Goal: Find specific page/section: Find specific page/section

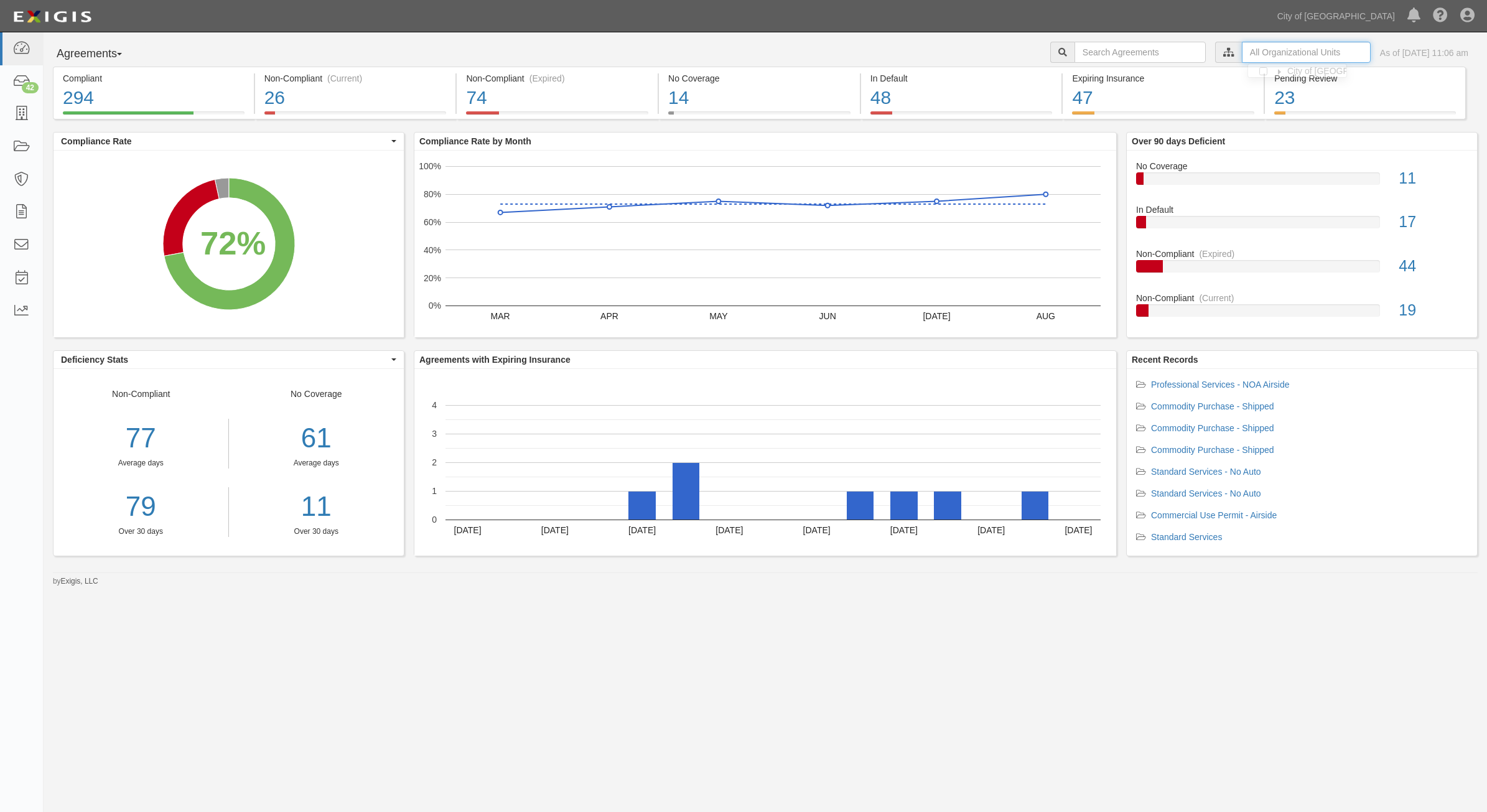
click at [1277, 48] on input "text" at bounding box center [1306, 52] width 129 height 21
click at [1095, 77] on label "City of Phoenix, Aviation Department" at bounding box center [1198, 73] width 217 height 12
click at [1089, 100] on input "Contracts & Services" at bounding box center [1093, 99] width 8 height 8
checkbox input "true"
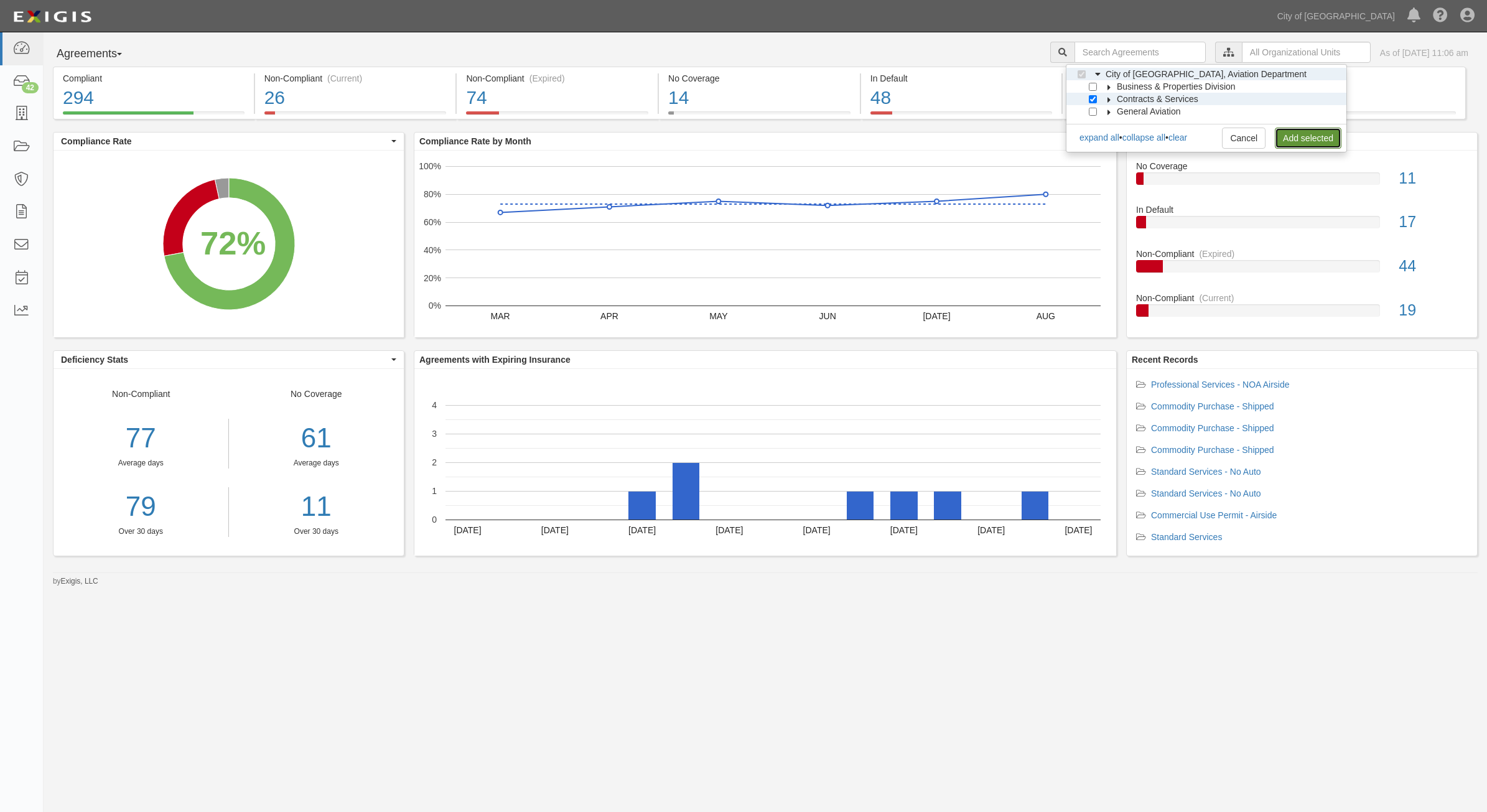
click at [1309, 140] on link "Add selected" at bounding box center [1308, 138] width 67 height 21
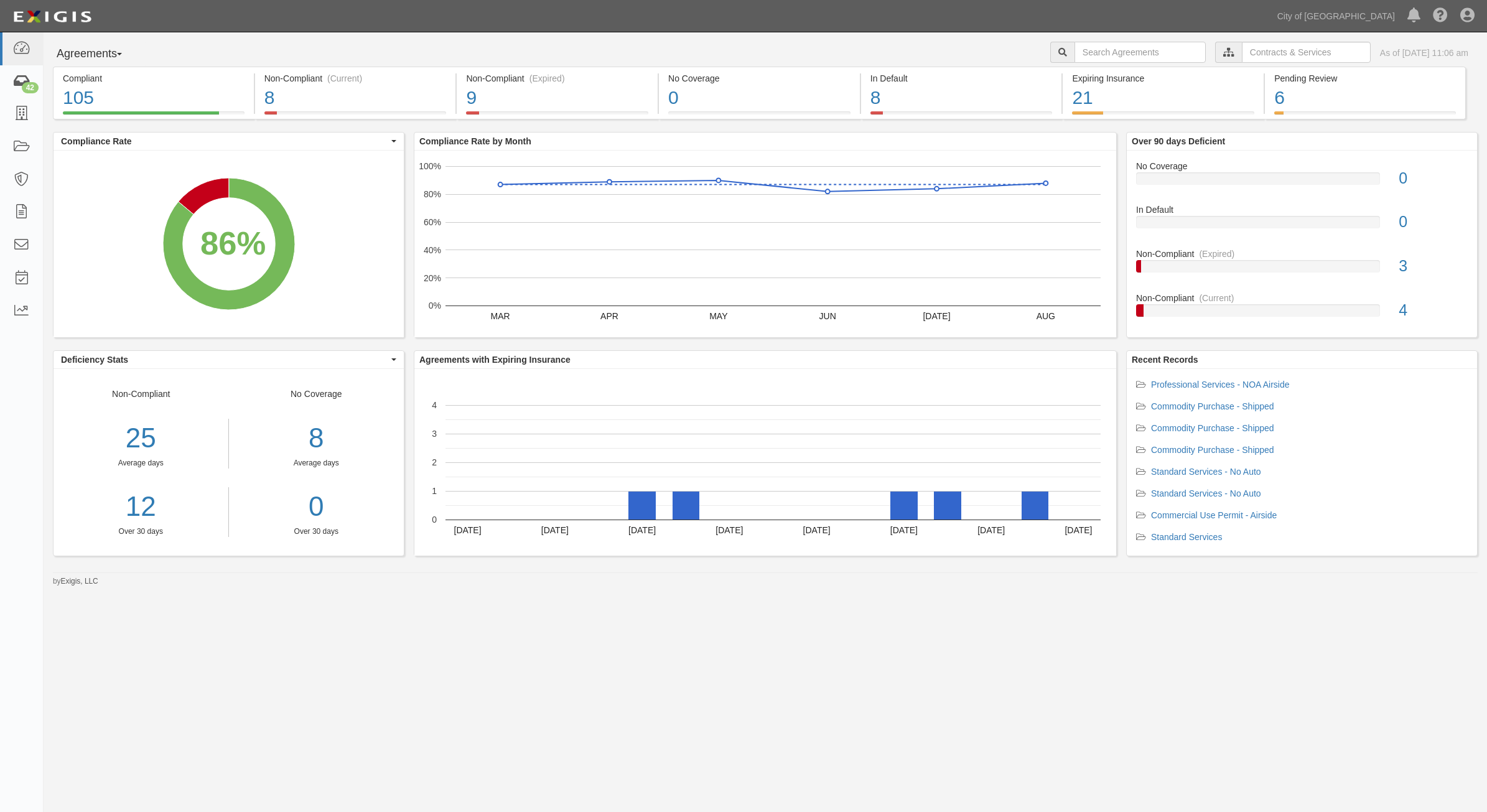
drag, startPoint x: 26, startPoint y: 89, endPoint x: 708, endPoint y: 635, distance: 873.6
click at [708, 635] on div "Agreements Parties Agreements Coverages City of [GEOGRAPHIC_DATA], Aviation Dep…" at bounding box center [744, 398] width 1487 height 731
